Goal: Task Accomplishment & Management: Use online tool/utility

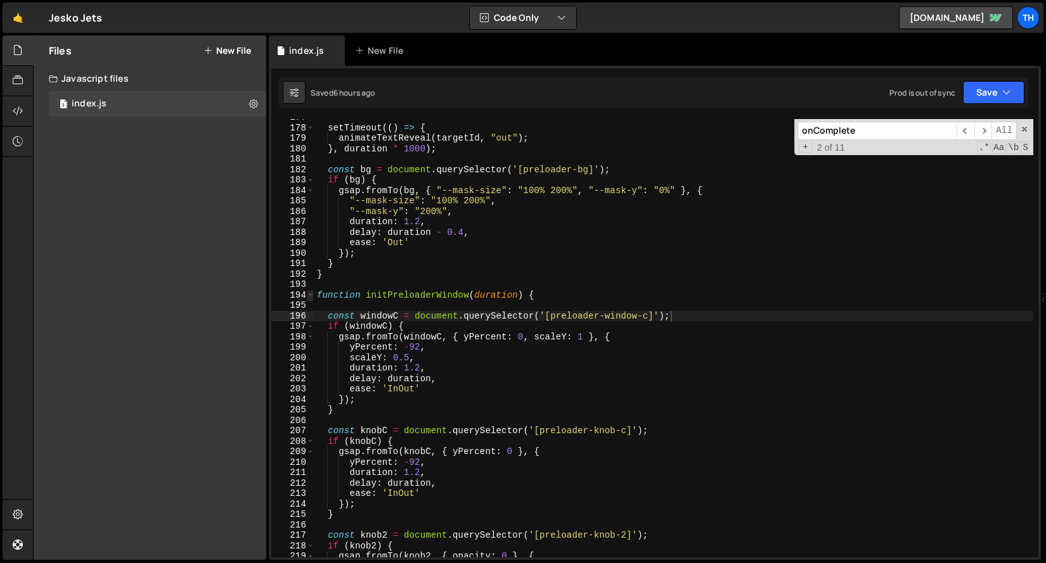
scroll to position [2663, 0]
click at [312, 293] on span at bounding box center [310, 295] width 7 height 11
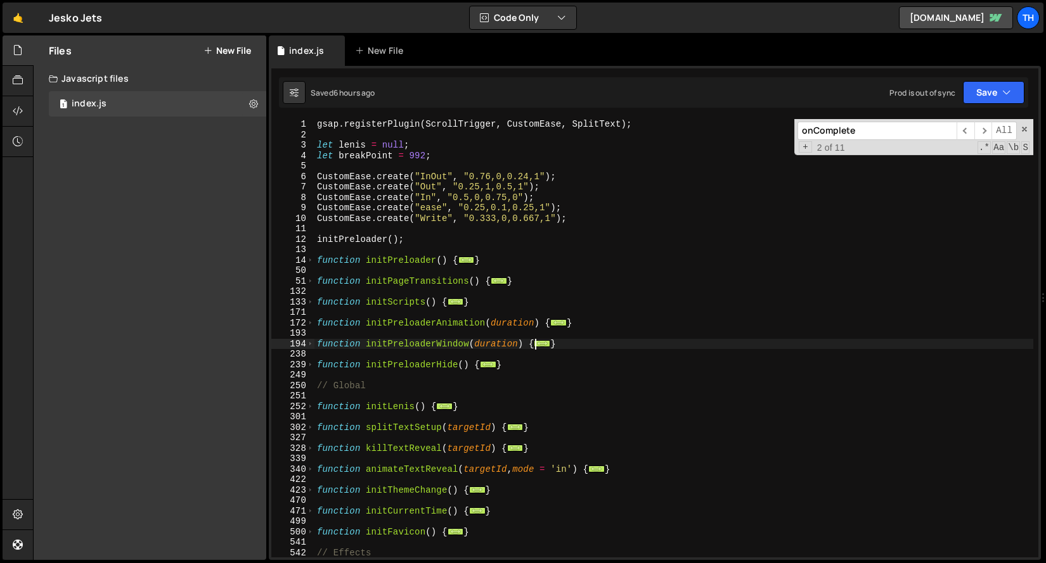
scroll to position [0, 0]
click at [309, 305] on span at bounding box center [310, 302] width 7 height 11
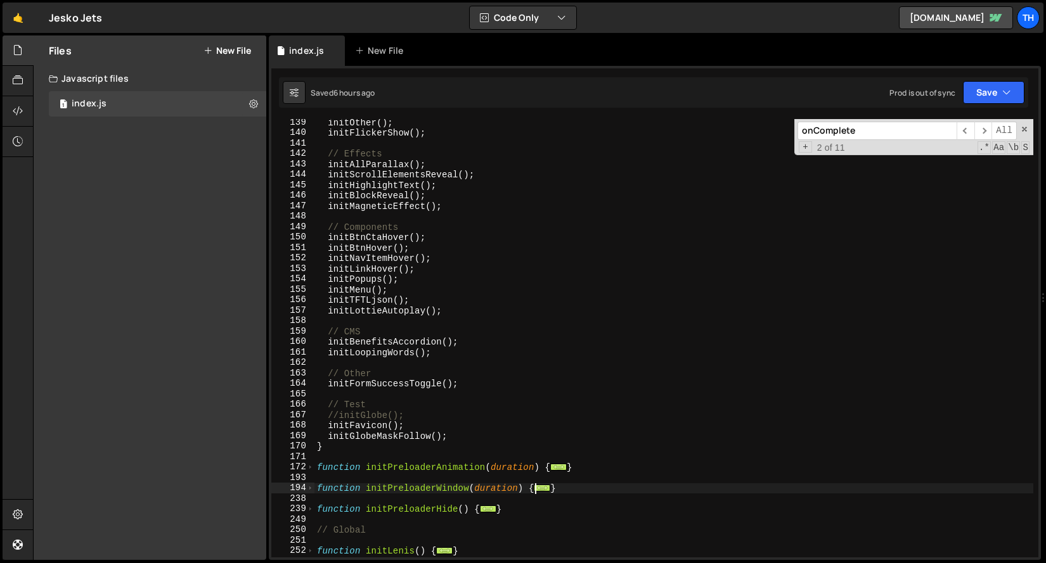
scroll to position [233, 0]
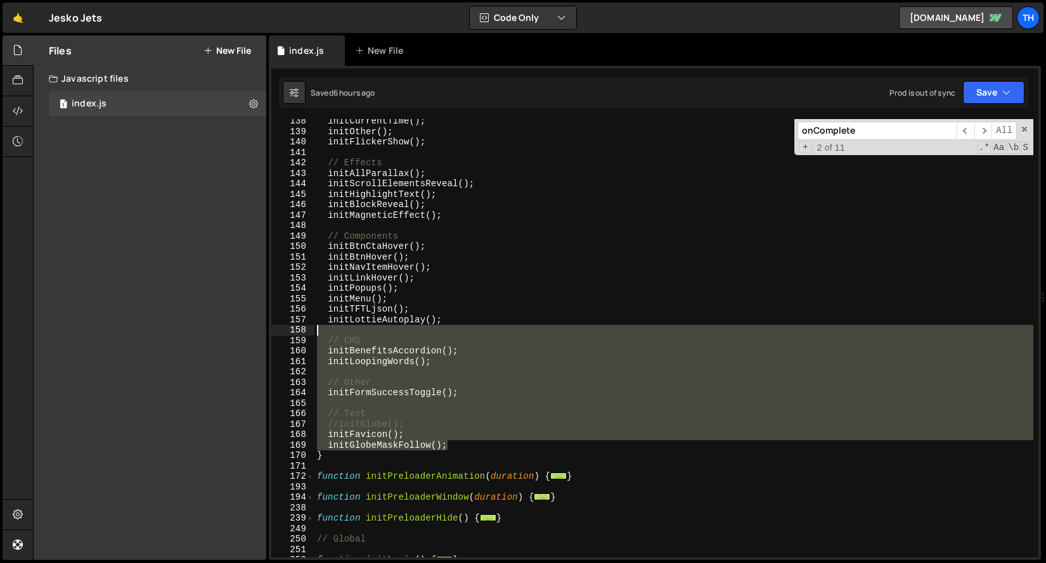
drag, startPoint x: 482, startPoint y: 442, endPoint x: 457, endPoint y: 356, distance: 90.4
click at [466, 335] on div "initCurrentTime ( ) ; initOther ( ) ; initFlickerShow ( ) ; // Effects initAllP…" at bounding box center [673, 345] width 719 height 459
click at [479, 409] on div "initCurrentTime ( ) ; initOther ( ) ; initFlickerShow ( ) ; // Effects initAllP…" at bounding box center [673, 345] width 719 height 459
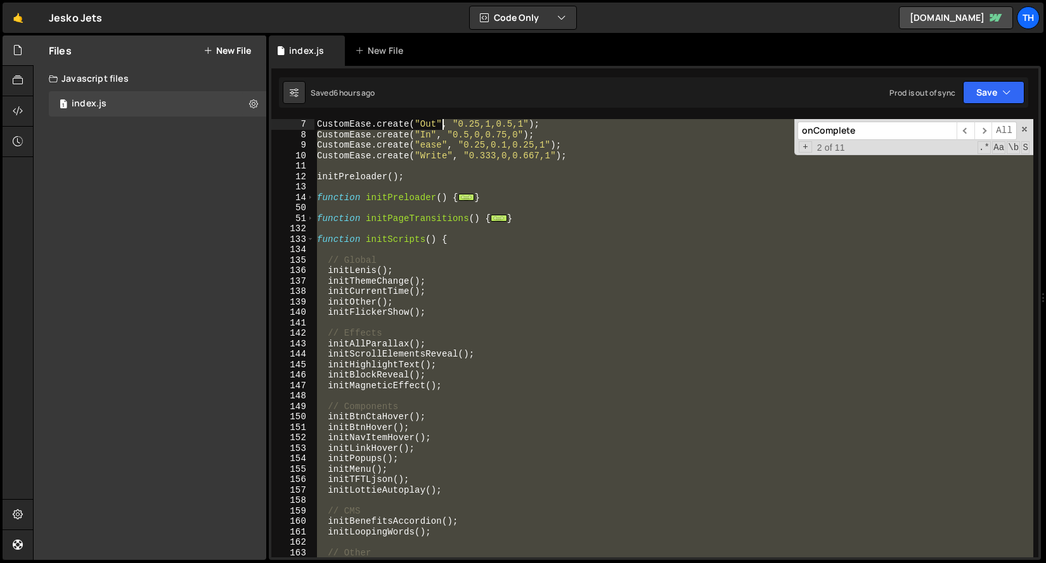
scroll to position [63, 0]
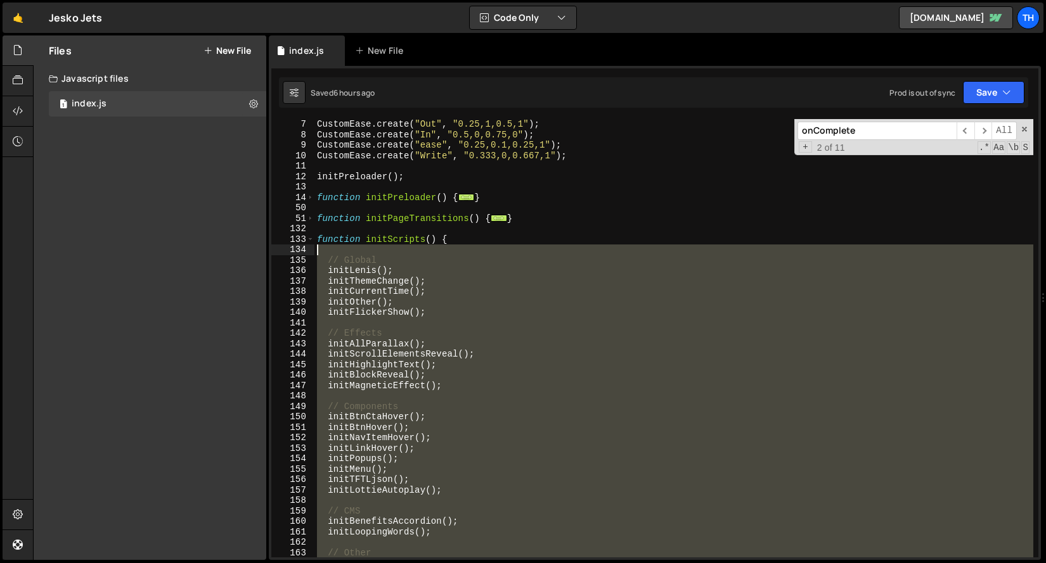
drag, startPoint x: 466, startPoint y: 444, endPoint x: 285, endPoint y: 250, distance: 265.9
click at [285, 250] on div "// Test 7 8 9 10 11 12 13 14 50 51 132 133 134 135 136 137 138 139 140 141 142 …" at bounding box center [654, 338] width 767 height 439
type textarea "// Global"
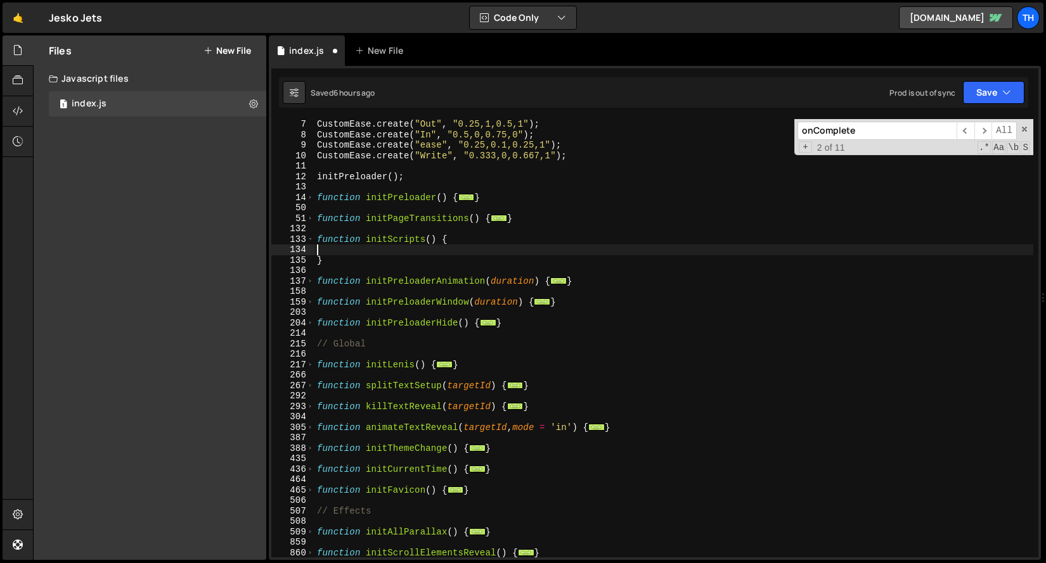
scroll to position [0, 0]
click at [987, 77] on div "Saved 6 hours ago Prod is out of sync Upgrade to Edit Save Save to Staging S Sa…" at bounding box center [653, 92] width 749 height 30
click at [986, 84] on button "Save" at bounding box center [993, 92] width 61 height 23
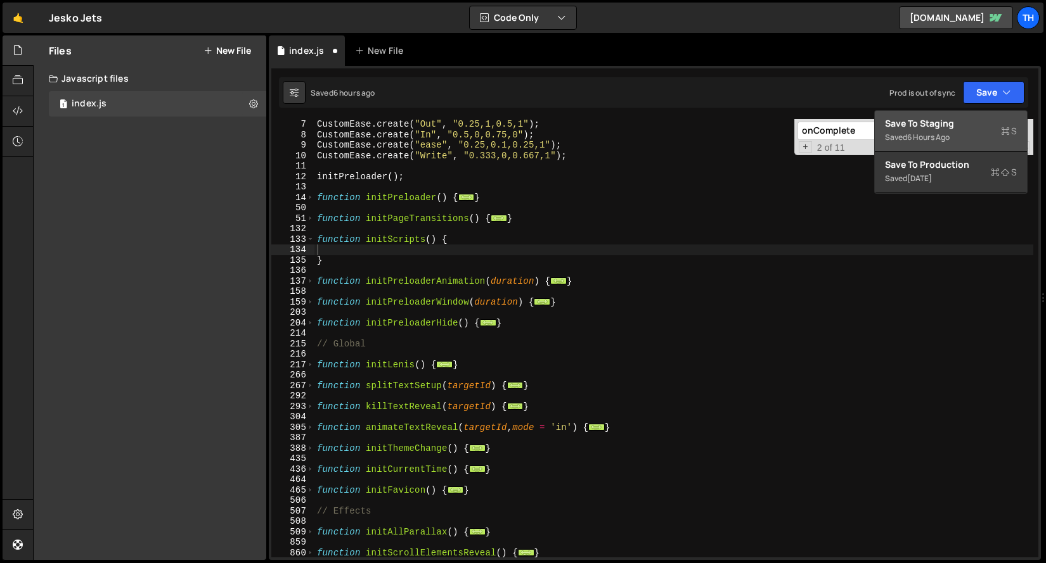
click at [949, 121] on div "Save to Staging S" at bounding box center [951, 123] width 132 height 13
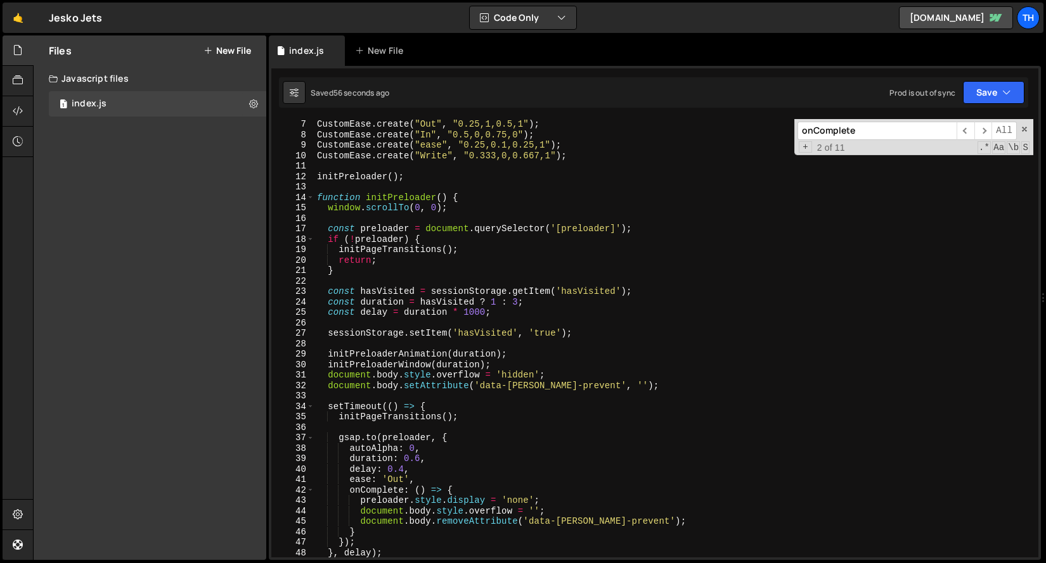
click at [295, 247] on div "19" at bounding box center [292, 250] width 43 height 11
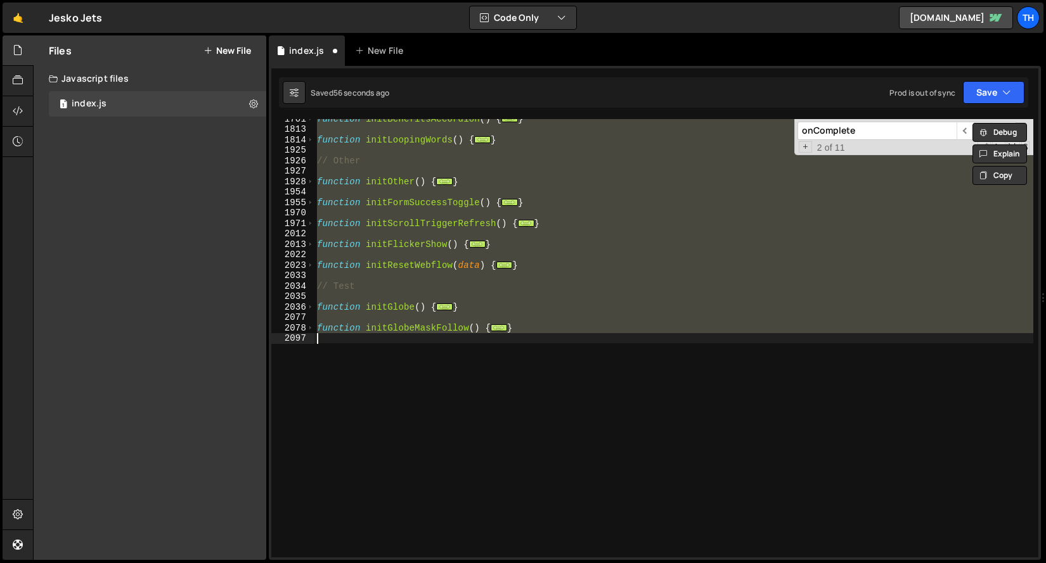
type textarea "initFavicon(); initGlobeMaskFollow();"
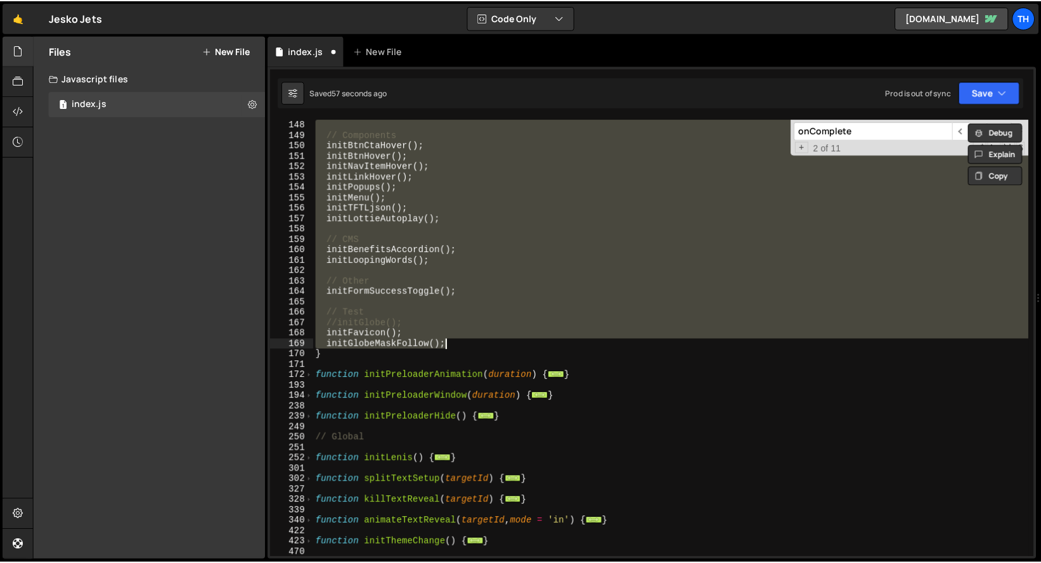
scroll to position [325, 0]
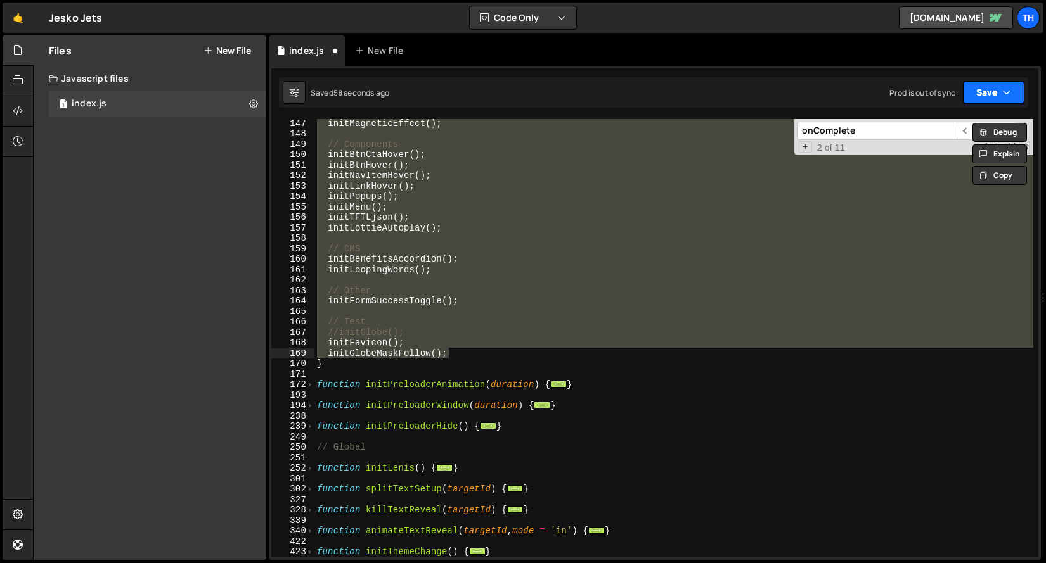
click at [963, 93] on button "Save" at bounding box center [993, 92] width 61 height 23
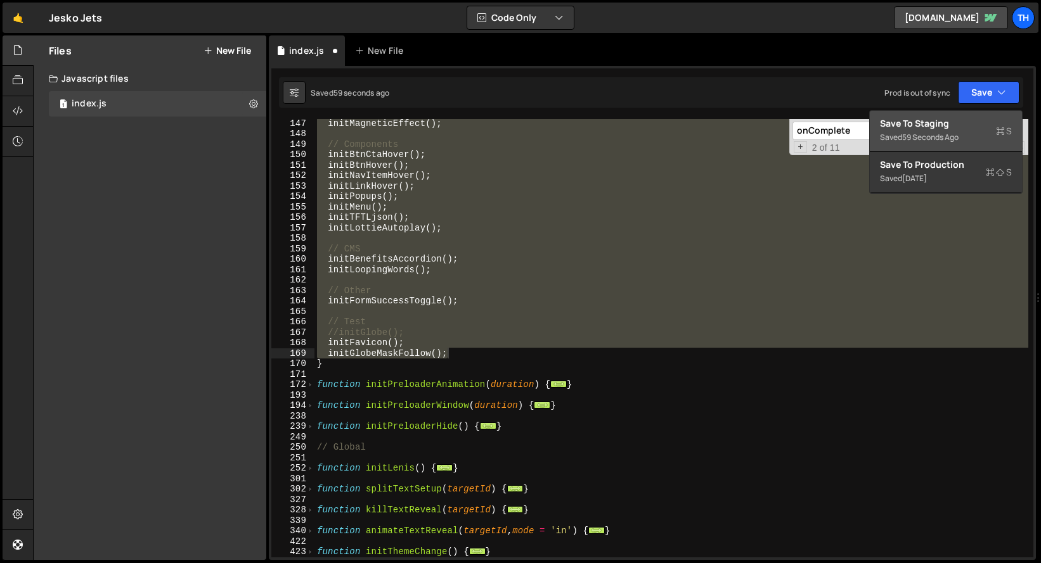
click at [980, 125] on div "Save to Staging S" at bounding box center [946, 123] width 132 height 13
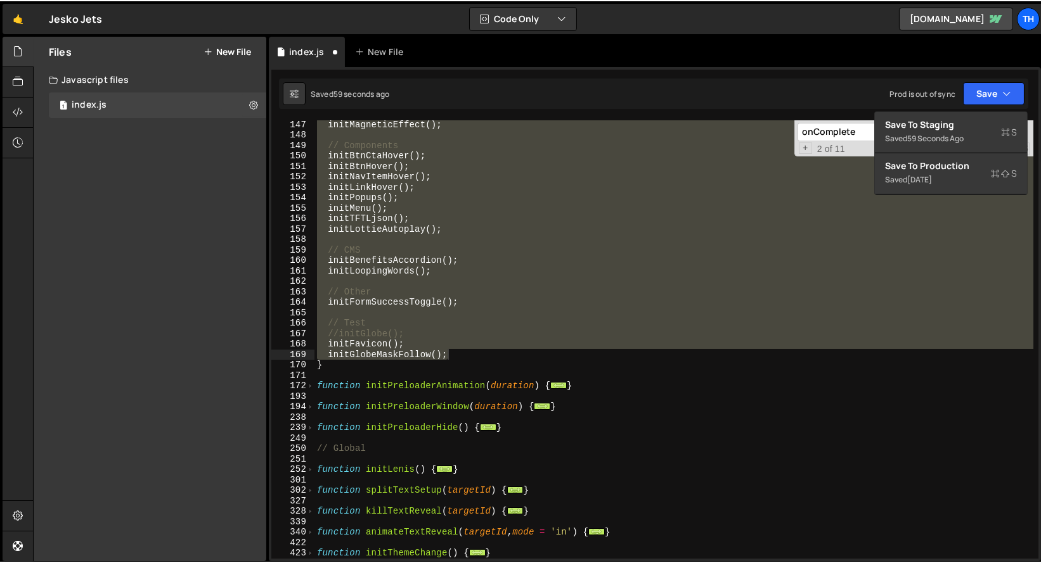
scroll to position [1423, 0]
